Goal: Task Accomplishment & Management: Manage account settings

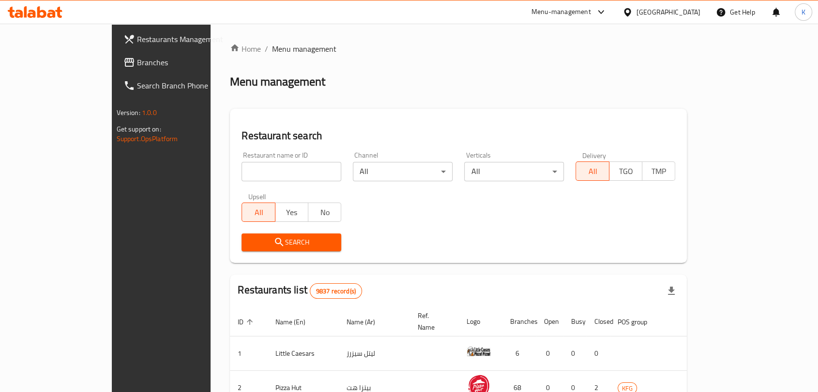
click at [283, 176] on input "search" at bounding box center [291, 171] width 100 height 19
type input "l8a"
click at [278, 235] on button "Search" at bounding box center [291, 243] width 100 height 18
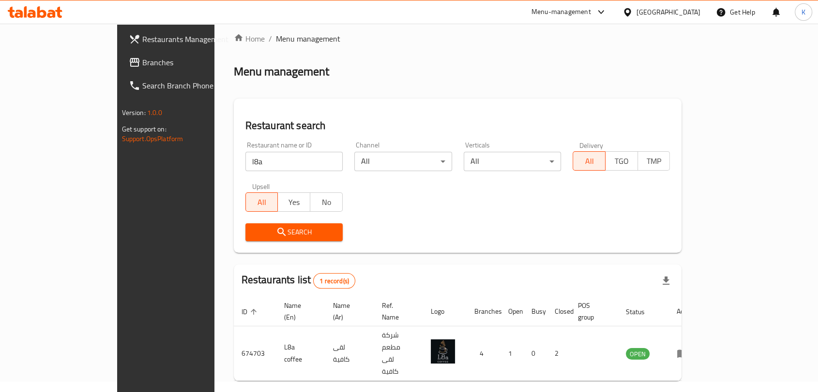
scroll to position [20, 0]
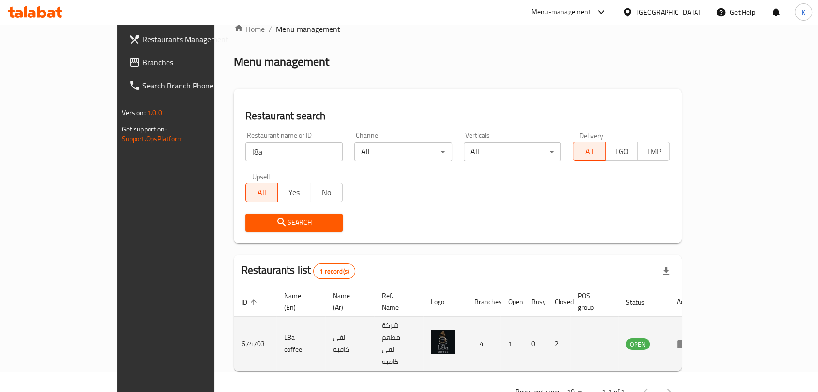
click at [702, 337] on td "enhanced table" at bounding box center [685, 344] width 33 height 55
click at [688, 338] on icon "enhanced table" at bounding box center [683, 344] width 12 height 12
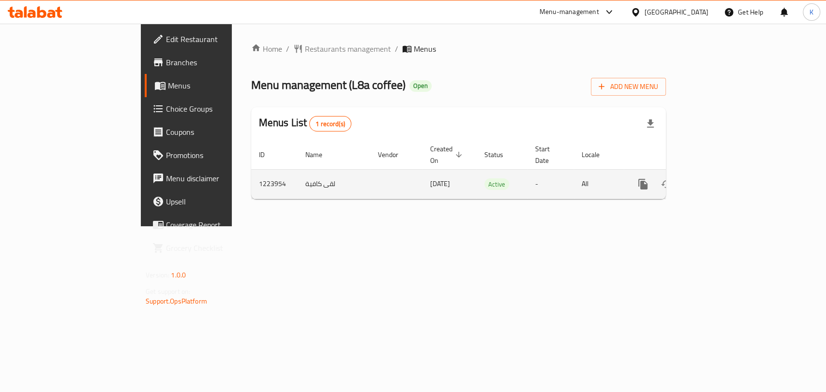
click at [724, 173] on div "enhanced table" at bounding box center [678, 184] width 93 height 23
click at [719, 179] on icon "enhanced table" at bounding box center [713, 185] width 12 height 12
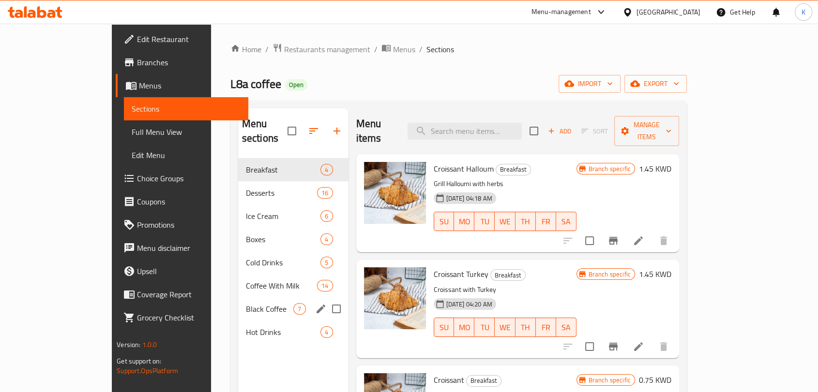
click at [238, 298] on div "Black Coffee 7" at bounding box center [293, 309] width 110 height 23
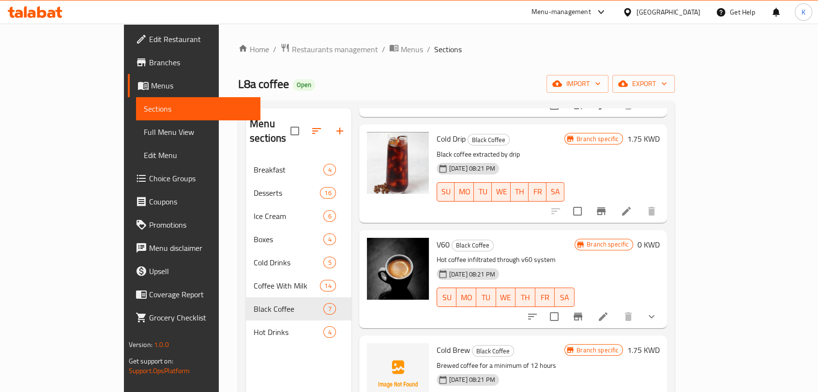
scroll to position [372, 0]
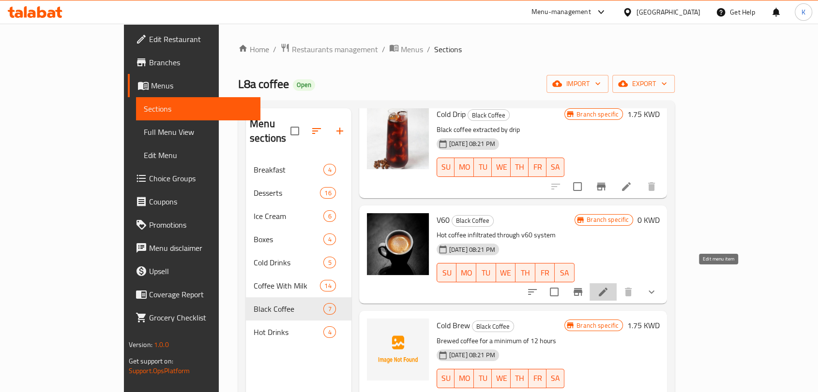
click at [609, 286] on icon at bounding box center [603, 292] width 12 height 12
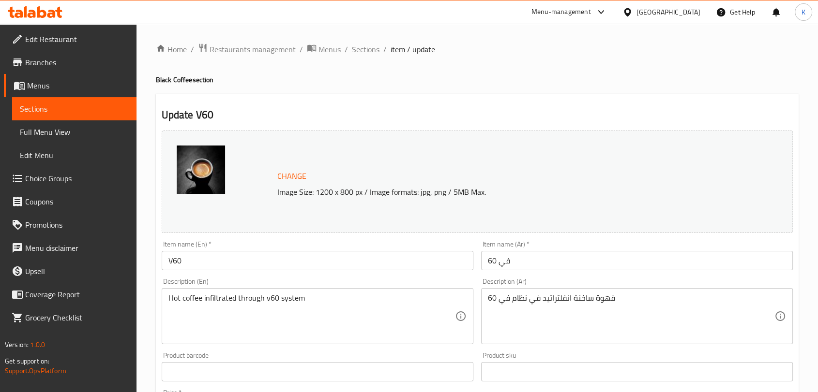
click at [99, 110] on span "Sections" at bounding box center [74, 109] width 109 height 12
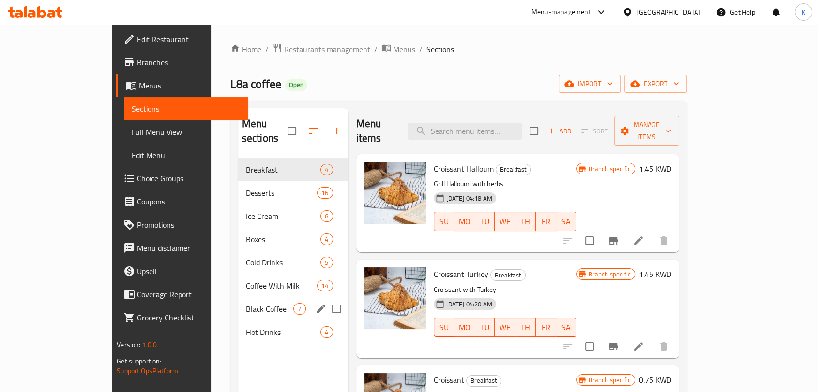
click at [246, 303] on span "Black Coffee" at bounding box center [270, 309] width 48 height 12
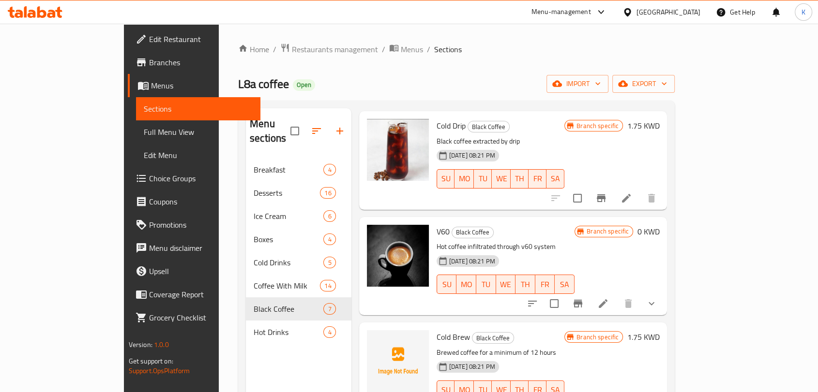
scroll to position [372, 0]
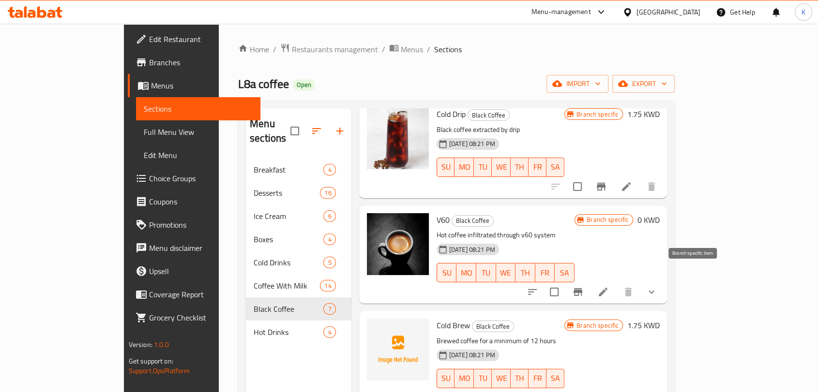
click at [582, 288] on icon "Branch-specific-item" at bounding box center [577, 292] width 9 height 8
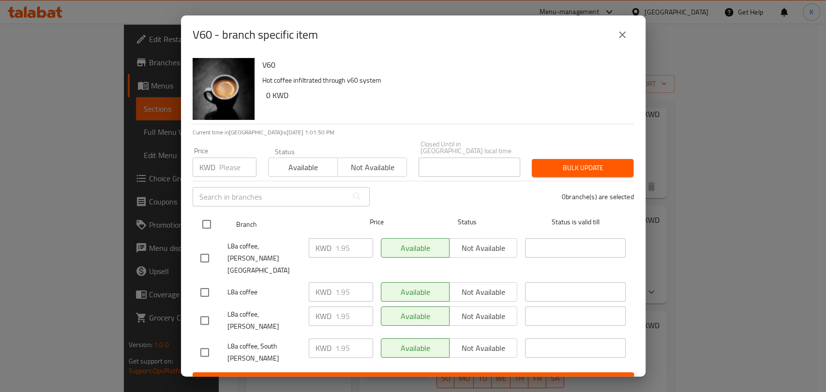
click at [201, 223] on input "checkbox" at bounding box center [206, 224] width 20 height 20
checkbox input "true"
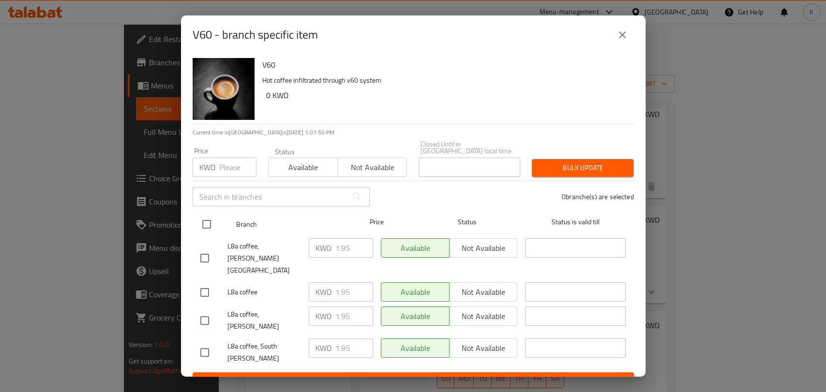
checkbox input "true"
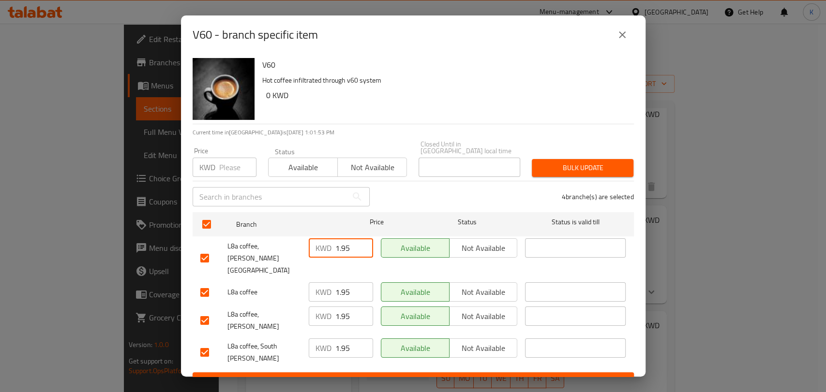
drag, startPoint x: 350, startPoint y: 245, endPoint x: 326, endPoint y: 247, distance: 24.3
click at [326, 247] on div "KWD 1.95 ​" at bounding box center [341, 248] width 64 height 19
type input "0"
drag, startPoint x: 329, startPoint y: 275, endPoint x: 319, endPoint y: 275, distance: 9.7
click at [319, 283] on div "KWD 1.95 ​" at bounding box center [341, 292] width 64 height 19
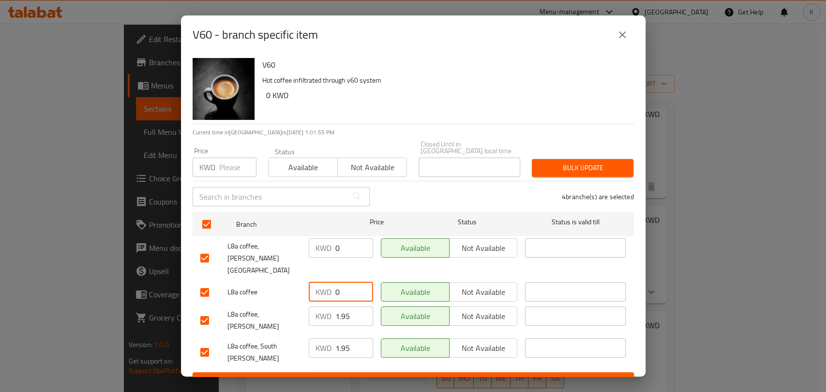
type input "0"
drag, startPoint x: 355, startPoint y: 296, endPoint x: 332, endPoint y: 299, distance: 23.9
click at [332, 307] on div "KWD 1.95 ​" at bounding box center [341, 316] width 64 height 19
type input "0"
drag, startPoint x: 355, startPoint y: 322, endPoint x: 334, endPoint y: 322, distance: 20.8
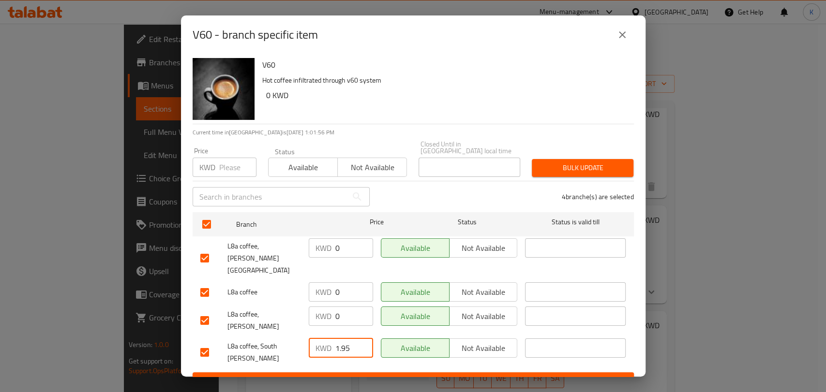
click at [334, 339] on div "KWD 1.95 ​" at bounding box center [341, 348] width 64 height 19
type input "0"
click at [446, 376] on span "Save" at bounding box center [413, 382] width 426 height 12
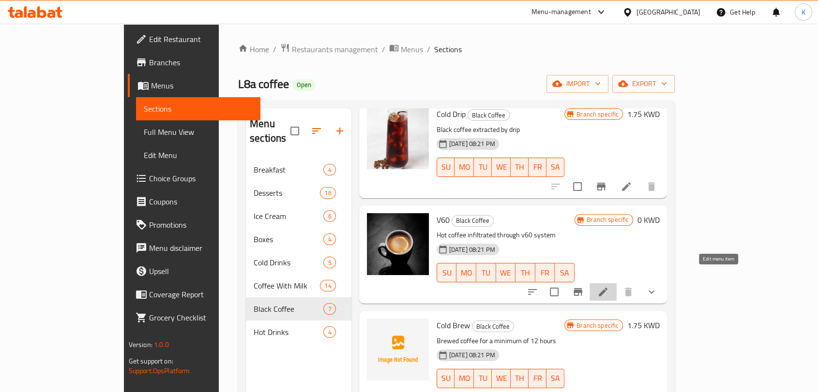
click at [609, 286] on icon at bounding box center [603, 292] width 12 height 12
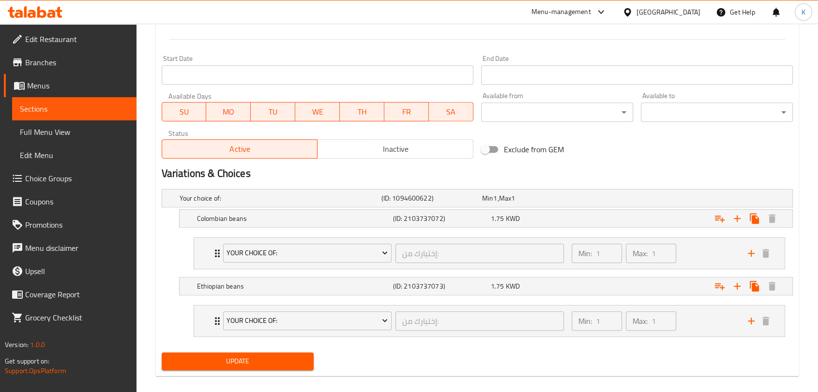
scroll to position [406, 0]
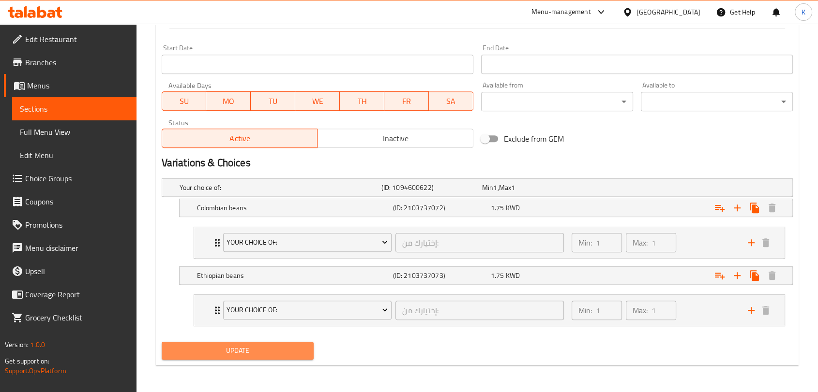
click at [274, 347] on span "Update" at bounding box center [237, 351] width 136 height 12
click at [456, 193] on h5 "(ID: 2103737072)" at bounding box center [429, 188] width 97 height 10
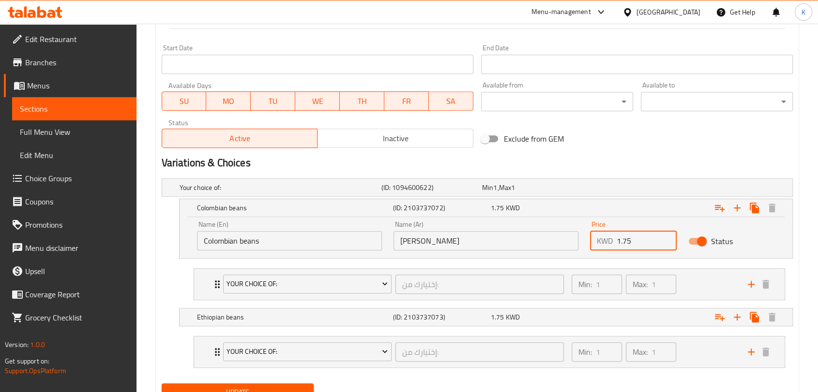
drag, startPoint x: 639, startPoint y: 241, endPoint x: 623, endPoint y: 240, distance: 15.6
drag, startPoint x: 623, startPoint y: 240, endPoint x: 631, endPoint y: 239, distance: 7.3
click at [631, 239] on input "1.75" at bounding box center [647, 240] width 60 height 19
type input "1.95"
click at [623, 190] on div "Expand" at bounding box center [682, 188] width 202 height 4
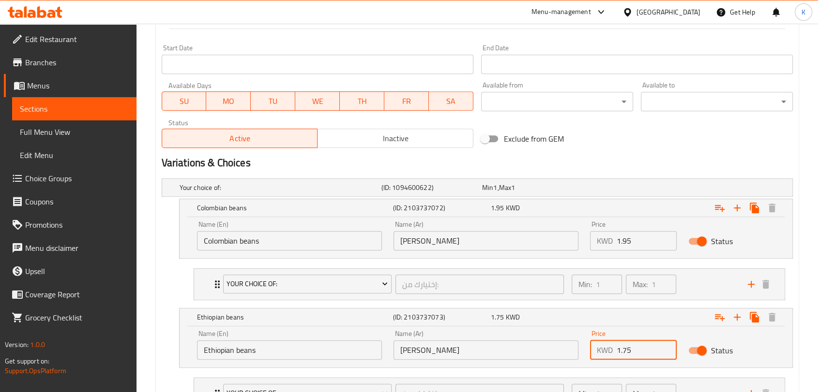
drag, startPoint x: 624, startPoint y: 351, endPoint x: 630, endPoint y: 350, distance: 5.9
click at [630, 350] on input "1.75" at bounding box center [647, 350] width 60 height 19
type input "1.95"
click at [642, 219] on div "Expand" at bounding box center [685, 207] width 196 height 21
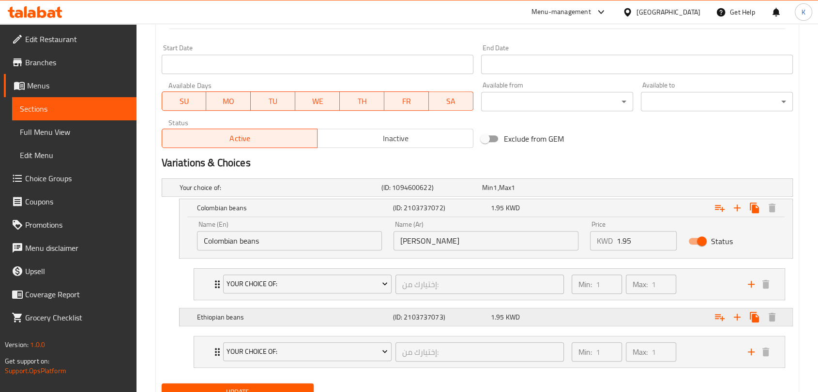
scroll to position [447, 0]
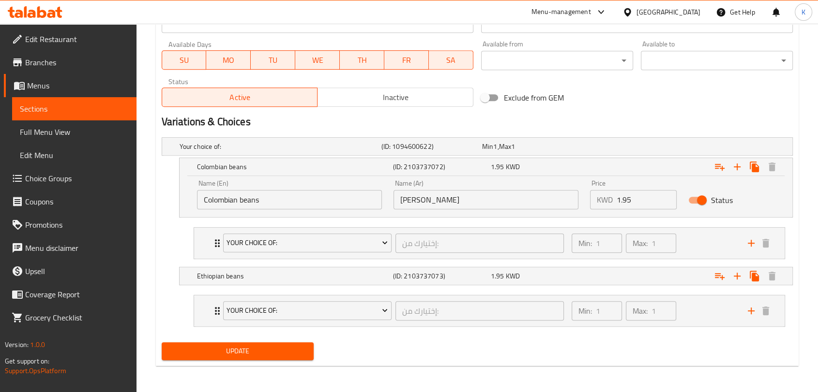
click at [239, 354] on span "Update" at bounding box center [237, 352] width 136 height 12
click at [254, 353] on span "Update" at bounding box center [237, 352] width 136 height 12
drag, startPoint x: 517, startPoint y: 388, endPoint x: 555, endPoint y: 361, distance: 46.4
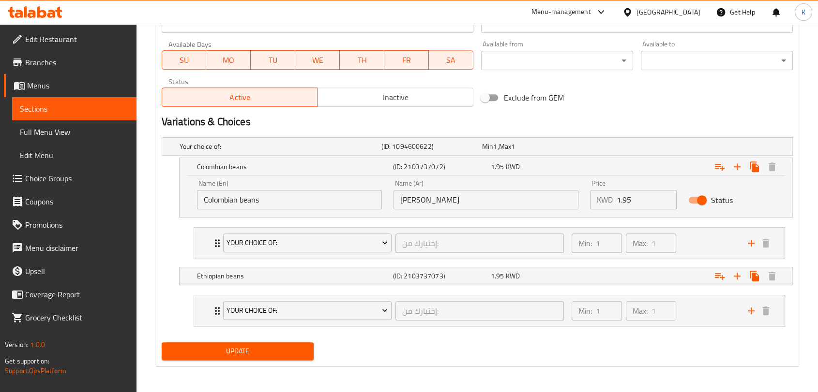
click at [270, 357] on div "Update V60 Change Image Size: 1200 x 800 px / Image formats: jpg, png / 5MB Max…" at bounding box center [477, 7] width 643 height 720
click at [270, 350] on span "Update" at bounding box center [237, 352] width 136 height 12
click at [692, 149] on div "Expand" at bounding box center [682, 147] width 202 height 4
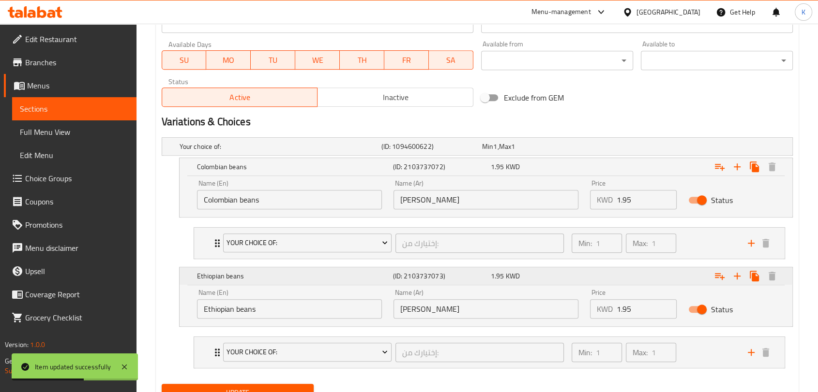
click at [687, 178] on div "Expand" at bounding box center [685, 166] width 196 height 21
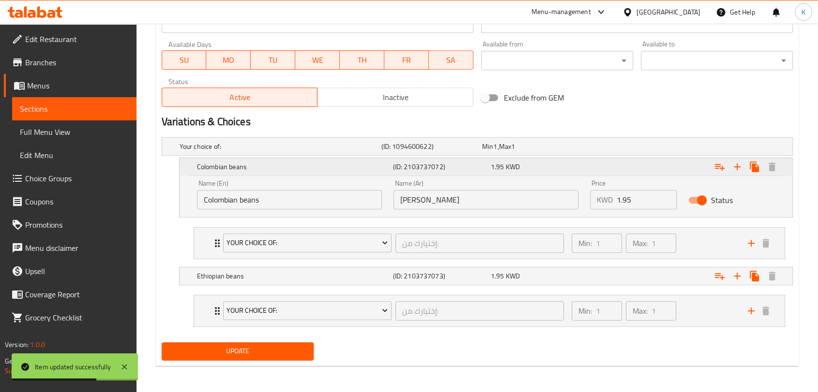
click at [674, 166] on div "Expand" at bounding box center [685, 166] width 196 height 21
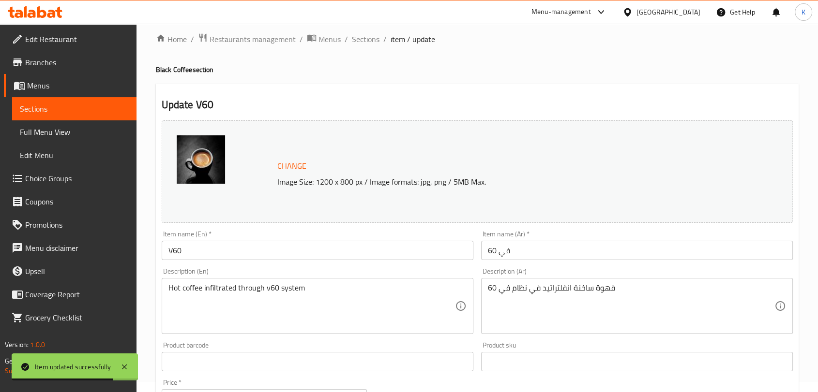
scroll to position [0, 0]
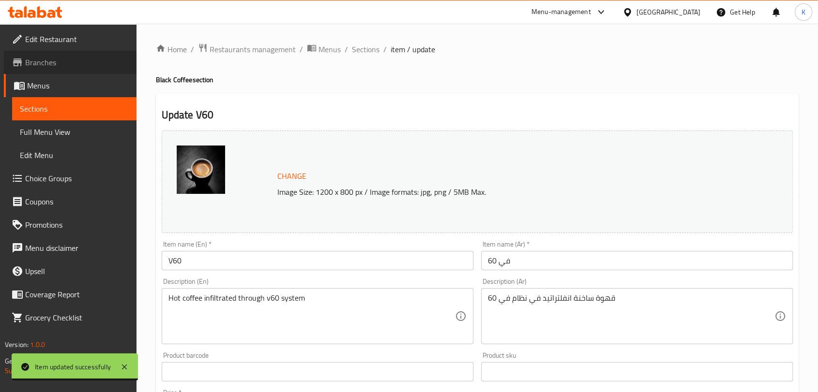
click at [43, 63] on span "Branches" at bounding box center [77, 63] width 104 height 12
